Goal: Task Accomplishment & Management: Manage account settings

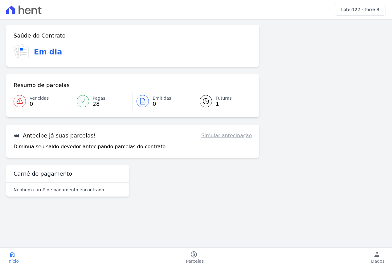
click at [208, 102] on icon at bounding box center [205, 101] width 7 height 7
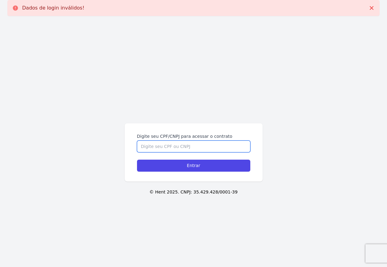
click at [185, 146] on input "Digite seu CPF/CNPJ para acessar o contrato" at bounding box center [193, 147] width 113 height 12
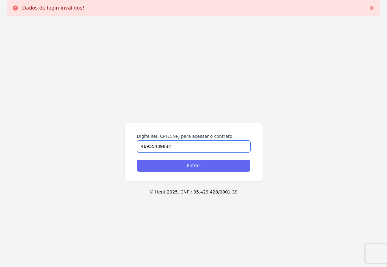
type input "46955409832"
click at [181, 162] on input "Entrar" at bounding box center [193, 166] width 113 height 12
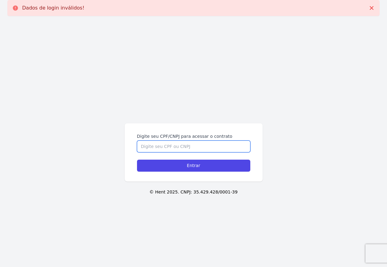
click at [174, 147] on input "Digite seu CPF/CNPJ para acessar o contrato" at bounding box center [193, 147] width 113 height 12
type input "46955409832"
click at [137, 160] on input "Entrar" at bounding box center [193, 166] width 113 height 12
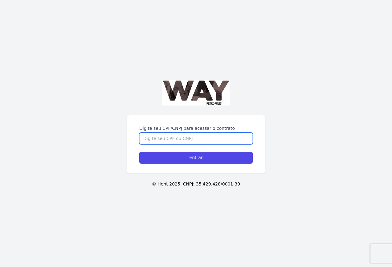
click at [183, 142] on input "Digite seu CPF/CNPJ para acessar o contrato" at bounding box center [195, 139] width 113 height 12
type input "46955409832"
click at [139, 152] on input "Entrar" at bounding box center [195, 158] width 113 height 12
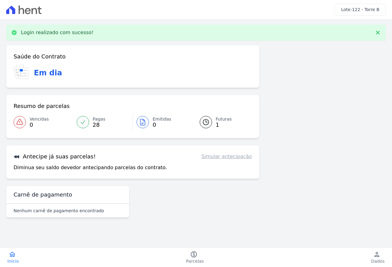
click at [361, 10] on span "122 - Torre B" at bounding box center [365, 9] width 27 height 5
click at [199, 257] on link "paid Parcelas" at bounding box center [195, 258] width 33 height 14
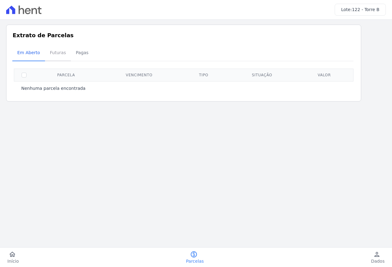
click at [61, 52] on span "Futuras" at bounding box center [57, 52] width 23 height 12
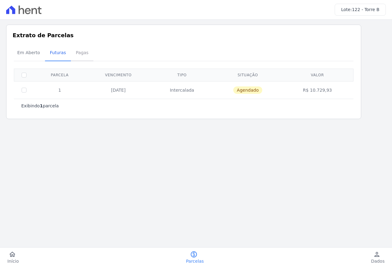
click at [83, 53] on span "Pagas" at bounding box center [82, 52] width 20 height 12
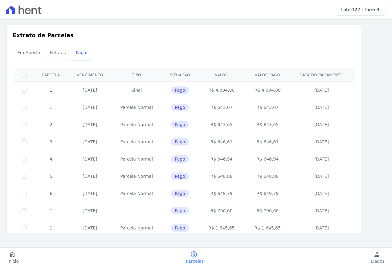
click at [58, 54] on span "Futuras" at bounding box center [57, 52] width 23 height 12
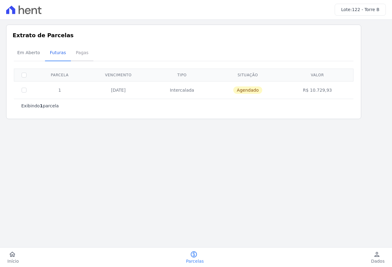
click at [80, 54] on span "Pagas" at bounding box center [82, 52] width 20 height 12
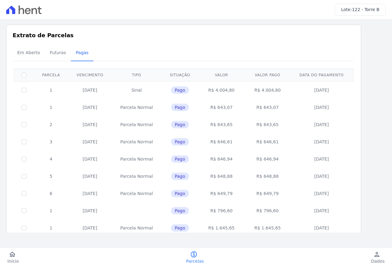
scroll to position [227, 0]
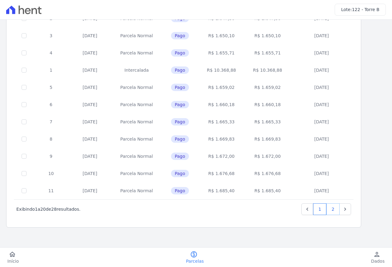
click at [336, 210] on link "2" at bounding box center [332, 210] width 13 height 12
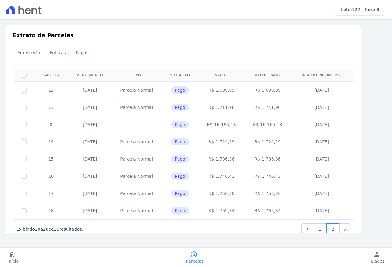
scroll to position [20, 0]
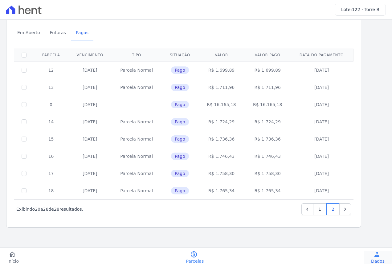
click at [382, 257] on link "person Dados" at bounding box center [377, 258] width 28 height 14
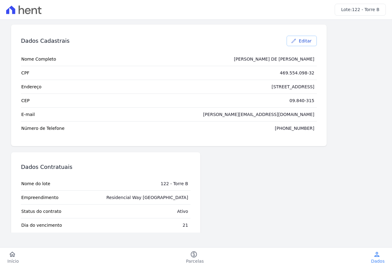
click at [307, 42] on span "Editar" at bounding box center [305, 41] width 13 height 6
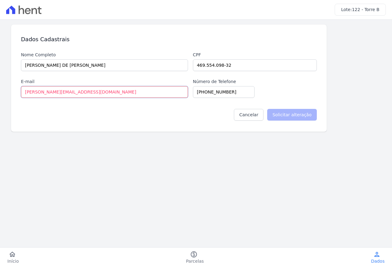
click at [78, 91] on input "[PERSON_NAME][EMAIL_ADDRESS][DOMAIN_NAME]" at bounding box center [104, 92] width 167 height 12
drag, startPoint x: 108, startPoint y: 91, endPoint x: -1, endPoint y: 91, distance: 109.0
click at [0, 91] on html "home Início home Início paid Parcelas paid Parcelas person Dados person Dados l…" at bounding box center [196, 133] width 392 height 267
type input "[PERSON_NAME][EMAIL_ADDRESS][DOMAIN_NAME]"
click at [288, 113] on input "Solicitar alteração" at bounding box center [292, 115] width 50 height 12
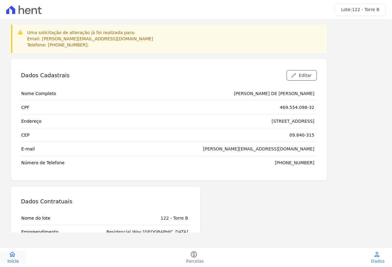
click at [14, 256] on icon "home" at bounding box center [12, 254] width 7 height 7
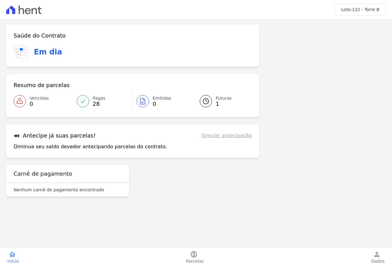
click at [308, 76] on div "Saúde do Contrato Em dia Resumo de parcelas Vencidas 0 Pagas 28 Emitidas 0 Futu…" at bounding box center [195, 113] width 379 height 177
click at [304, 97] on div "Saúde do Contrato Em dia Resumo de parcelas Vencidas 0 Pagas 28 Emitidas 0 Futu…" at bounding box center [195, 113] width 379 height 177
click at [223, 136] on link "Simular antecipação" at bounding box center [226, 135] width 51 height 7
click at [138, 143] on div "Antecipe já suas parcelas! Simular antecipação Diminua seu saldo devedor anteci…" at bounding box center [132, 141] width 253 height 33
click at [114, 149] on p "Diminua seu saldo devedor antecipando parcelas do contrato." at bounding box center [90, 146] width 153 height 7
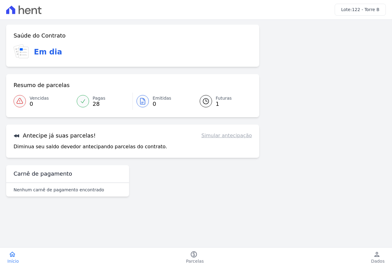
click at [91, 149] on p "Diminua seu saldo devedor antecipando parcelas do contrato." at bounding box center [90, 146] width 153 height 7
